Goal: Task Accomplishment & Management: Complete application form

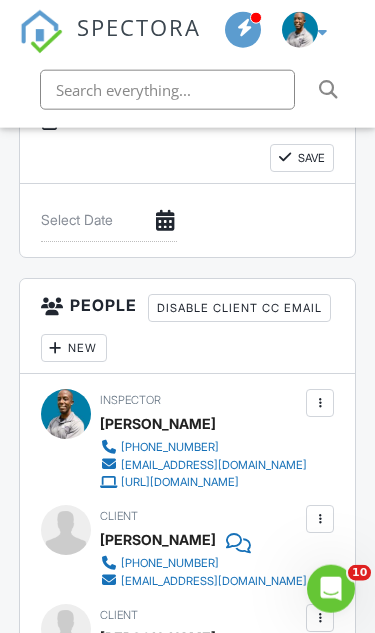
scroll to position [3010, 0]
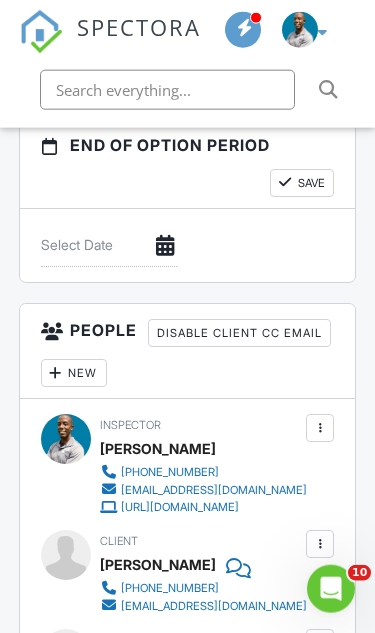
click at [107, 382] on div "New" at bounding box center [74, 373] width 66 height 28
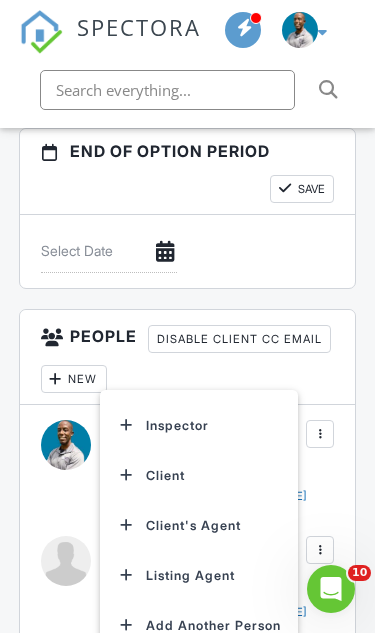
click at [230, 632] on li "Add Another Person" at bounding box center [199, 626] width 177 height 50
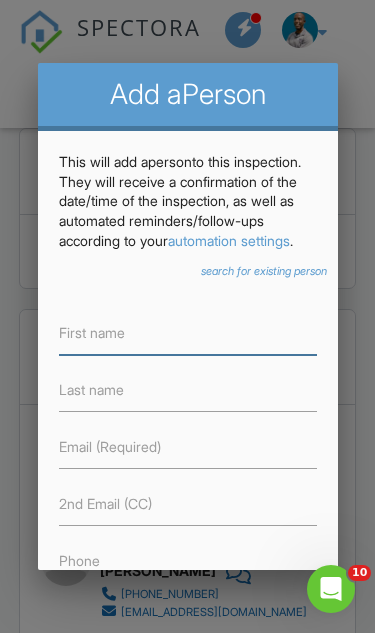
click at [249, 355] on input "text" at bounding box center [188, 333] width 258 height 43
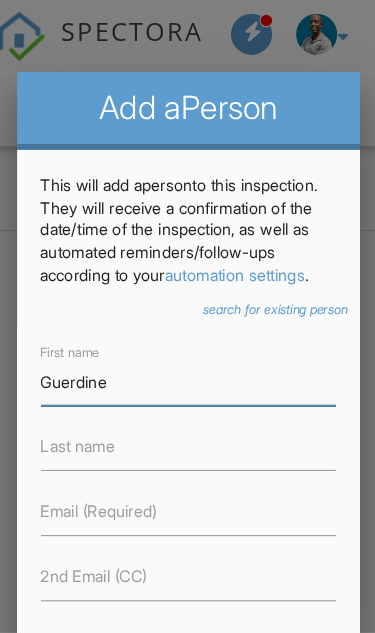
scroll to position [3206, 0]
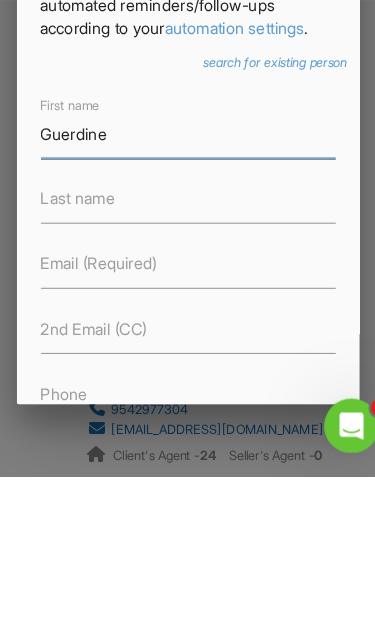
type input "Guerdine"
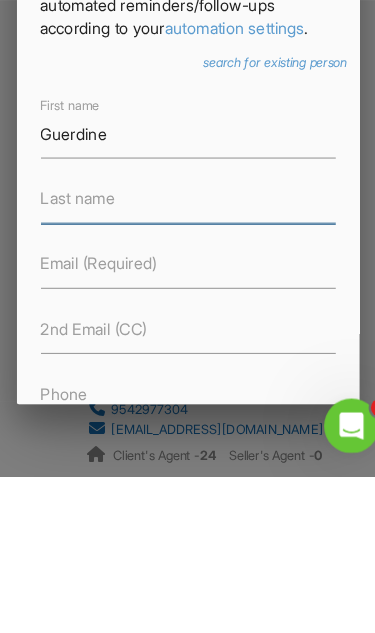
click at [120, 369] on input "text" at bounding box center [188, 390] width 258 height 43
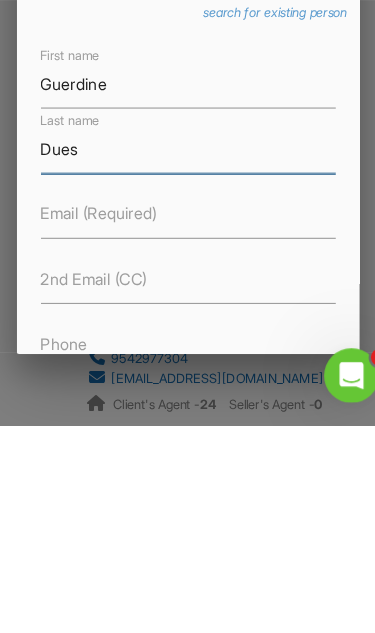
type input "Dues"
click at [118, 437] on label "Email (Required)" at bounding box center [110, 447] width 102 height 20
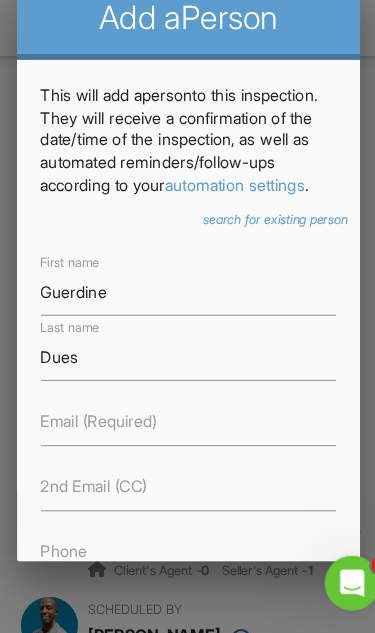
click at [84, 437] on label "Email (Required)" at bounding box center [110, 447] width 102 height 20
click at [132, 426] on input "text" at bounding box center [188, 447] width 258 height 43
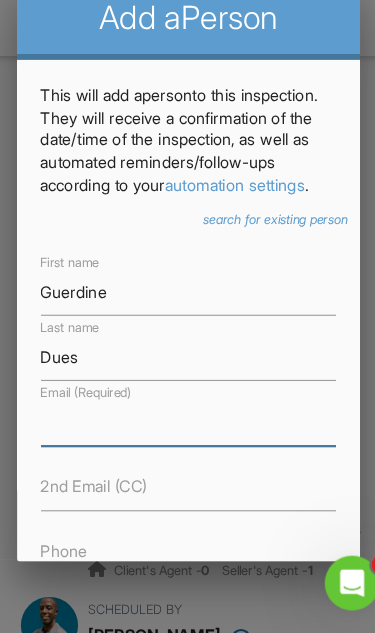
scroll to position [3387, 0]
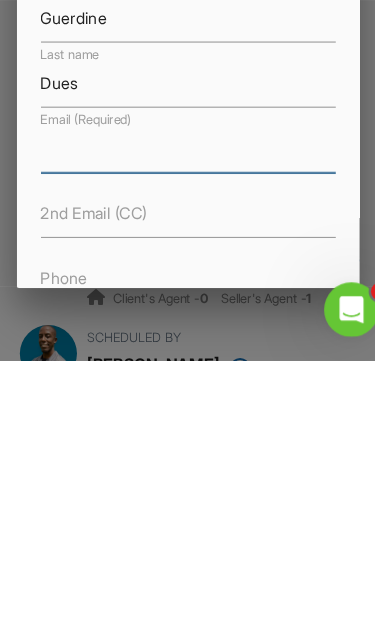
click at [59, 426] on input "text" at bounding box center [188, 447] width 258 height 43
paste input "gdeus.transactions@yahoo.com"
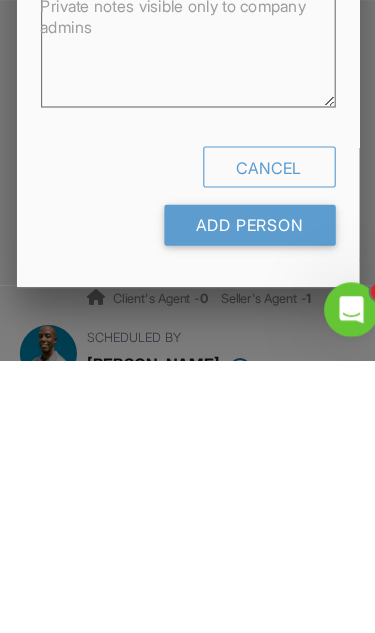
scroll to position [744, 0]
type input "gdeus.transactions@yahoo.com"
click at [232, 497] on input "Add Person" at bounding box center [242, 515] width 150 height 36
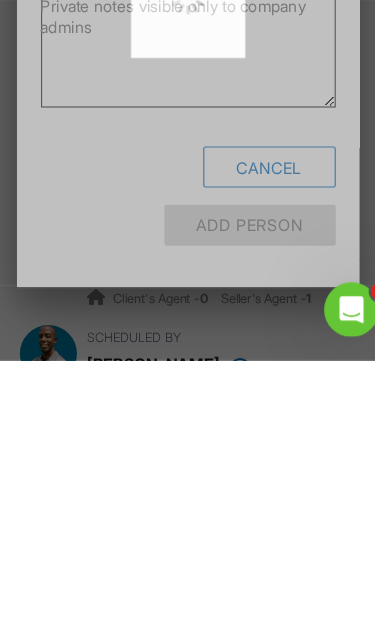
scroll to position [3627, 0]
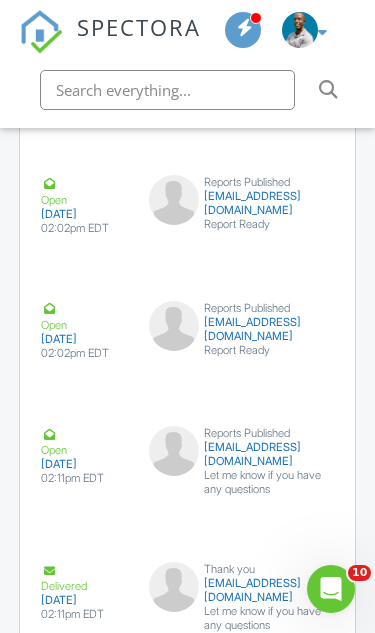
scroll to position [6775, 0]
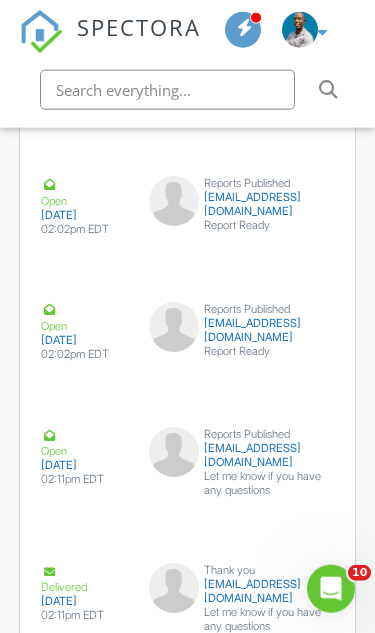
click at [296, 272] on button "Resend" at bounding box center [283, 255] width 78 height 34
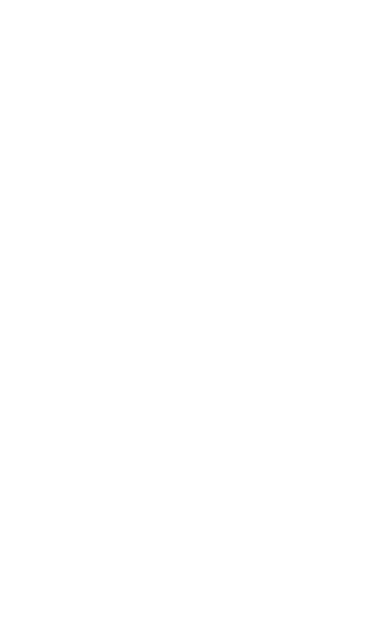
scroll to position [705, 0]
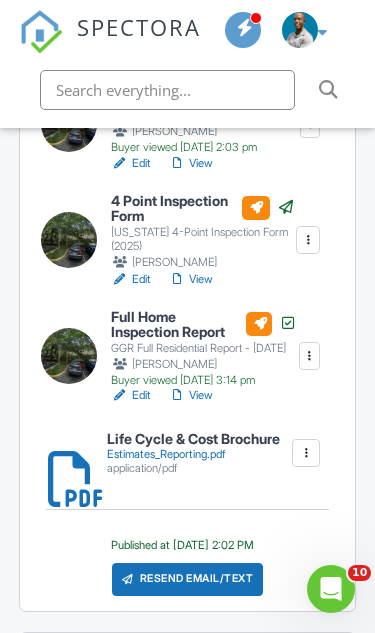
click at [211, 586] on div "Resend Email/Text" at bounding box center [187, 580] width 151 height 34
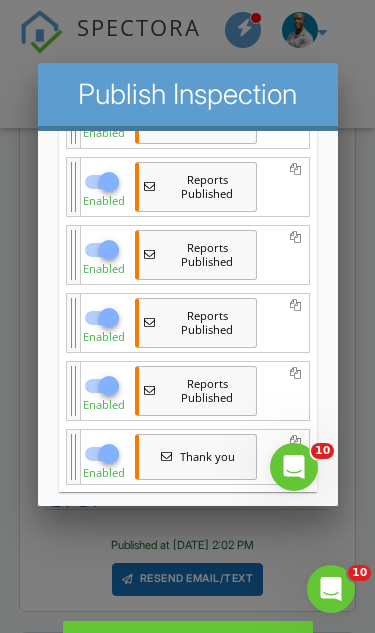
scroll to position [823, 0]
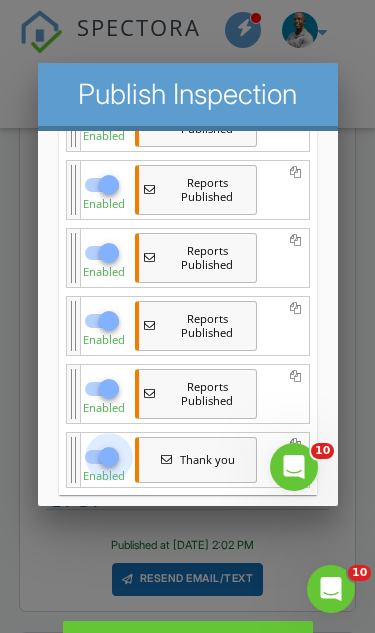
click at [103, 456] on div at bounding box center [108, 457] width 34 height 34
checkbox input "false"
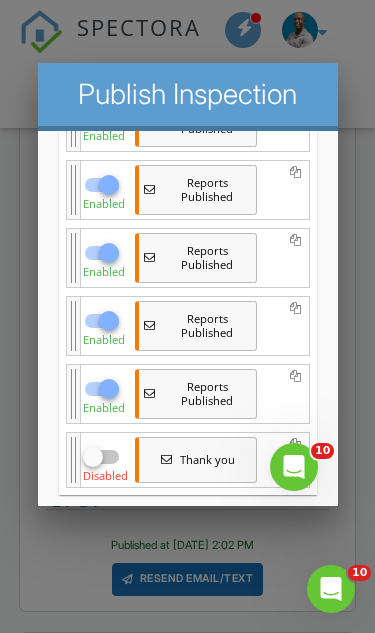
click at [341, 573] on div at bounding box center [187, 295] width 375 height 791
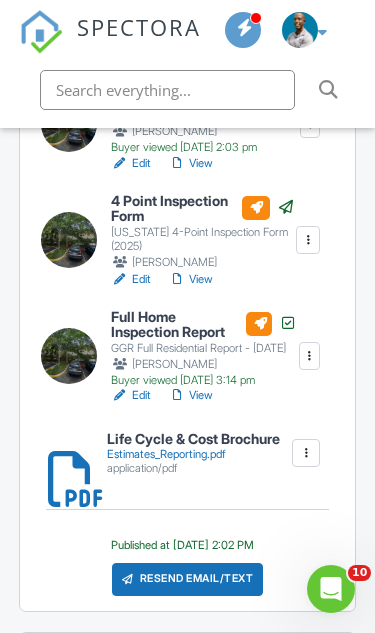
scroll to position [0, 0]
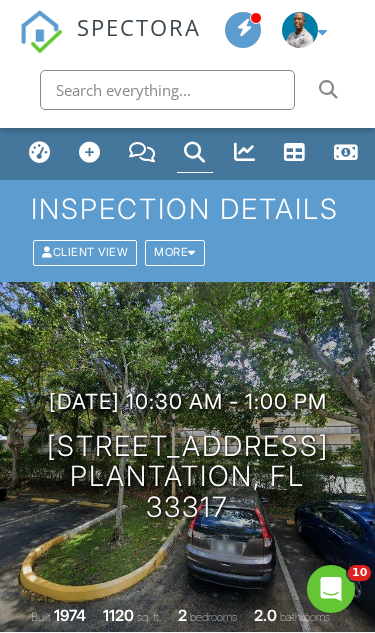
click at [50, 146] on div "Dashboard" at bounding box center [40, 152] width 22 height 22
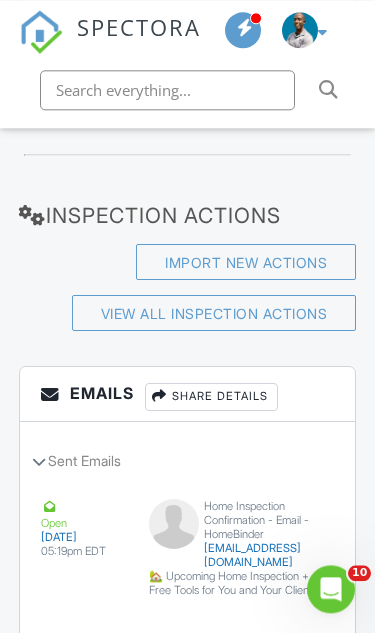
scroll to position [5115, 0]
click at [311, 309] on link "View All Inspection Actions" at bounding box center [214, 313] width 227 height 17
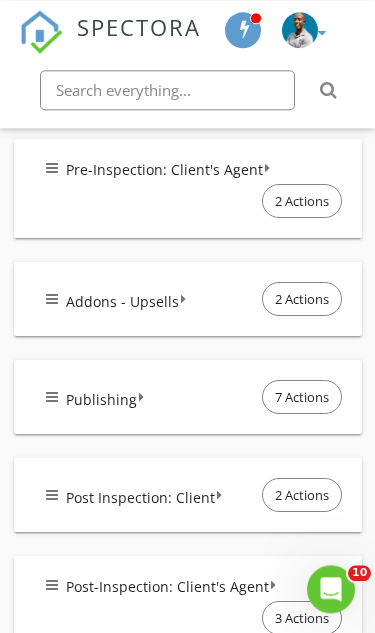
scroll to position [788, 0]
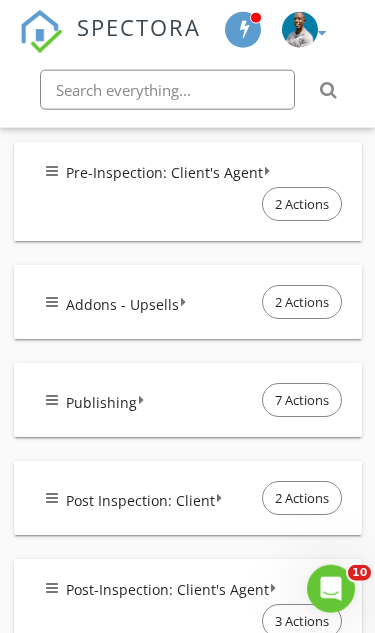
click at [224, 421] on div "Publishing 7 Actions" at bounding box center [196, 400] width 300 height 42
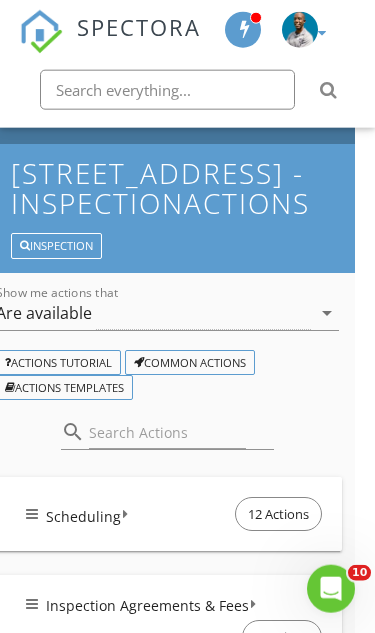
scroll to position [0, 20]
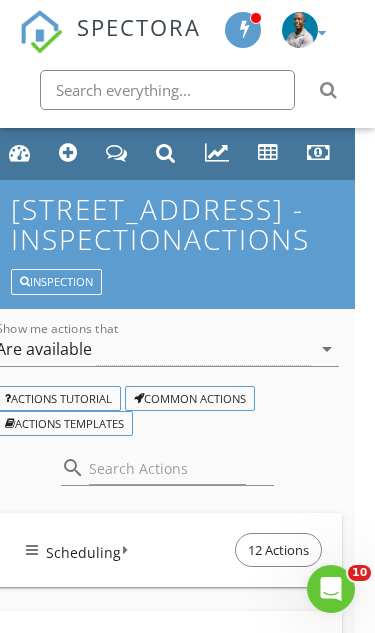
click at [25, 156] on div "Dashboard" at bounding box center [20, 152] width 22 height 21
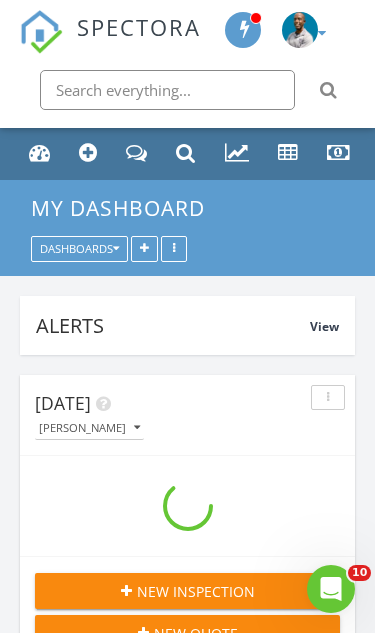
scroll to position [430, 335]
